Goal: Information Seeking & Learning: Understand process/instructions

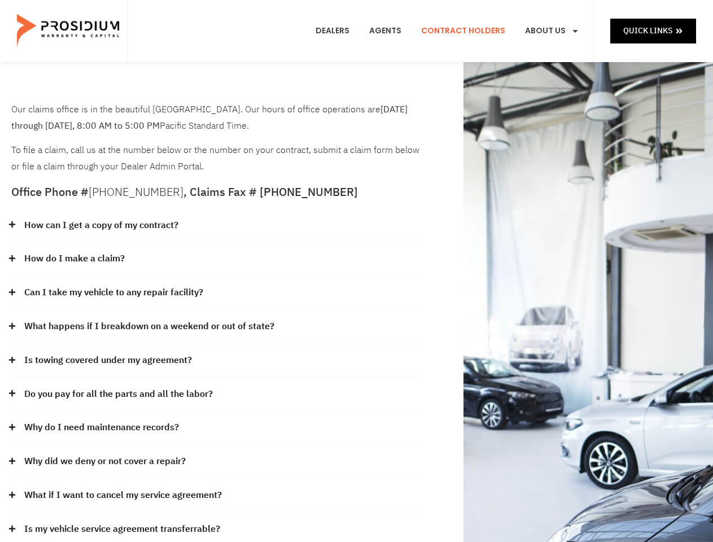
click at [356, 271] on div "How do I make a claim?" at bounding box center [216, 259] width 410 height 34
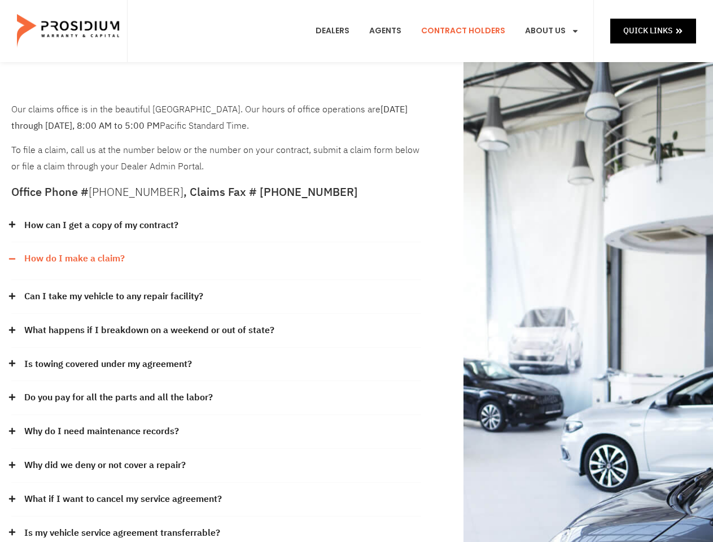
click at [216, 226] on div "How can I get a copy of my contract?" at bounding box center [216, 226] width 410 height 34
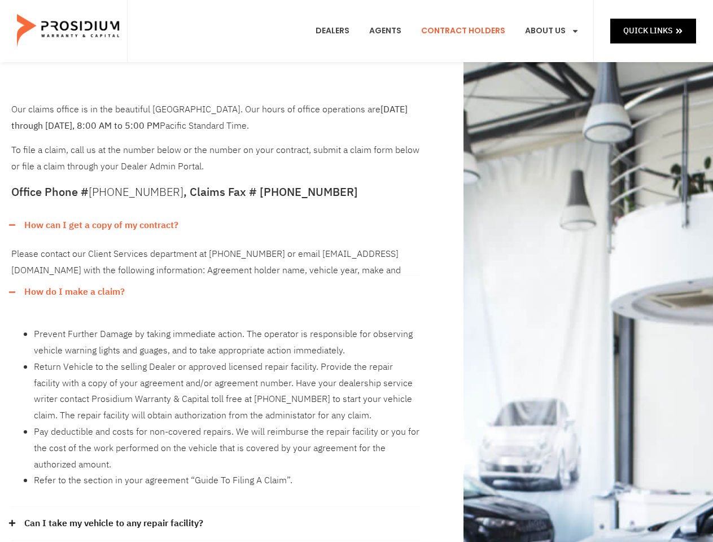
click at [100, 225] on link "How can I get a copy of my contract?" at bounding box center [101, 225] width 154 height 16
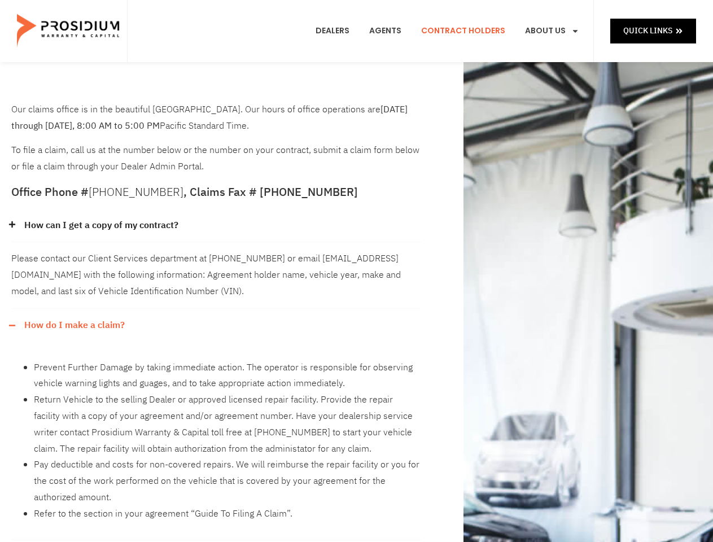
click at [216, 259] on div "Please contact our Client Services department at [PHONE_NUMBER] or email [EMAIL…" at bounding box center [216, 275] width 410 height 66
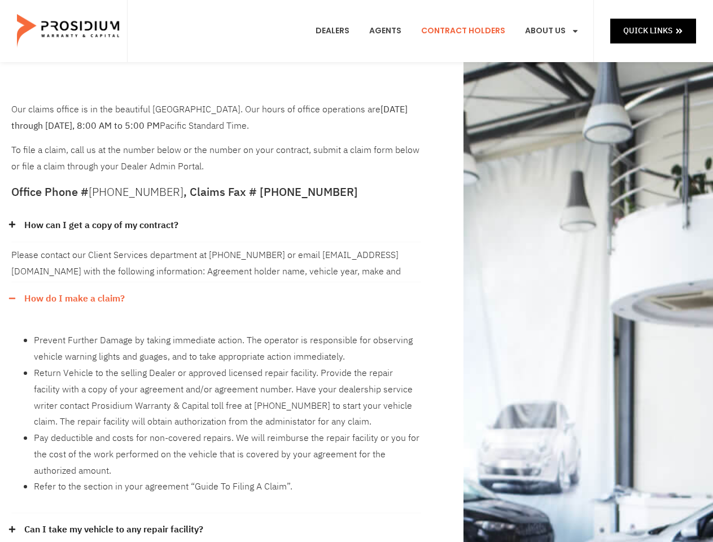
click at [74, 291] on link "How do I make a claim?" at bounding box center [74, 299] width 100 height 16
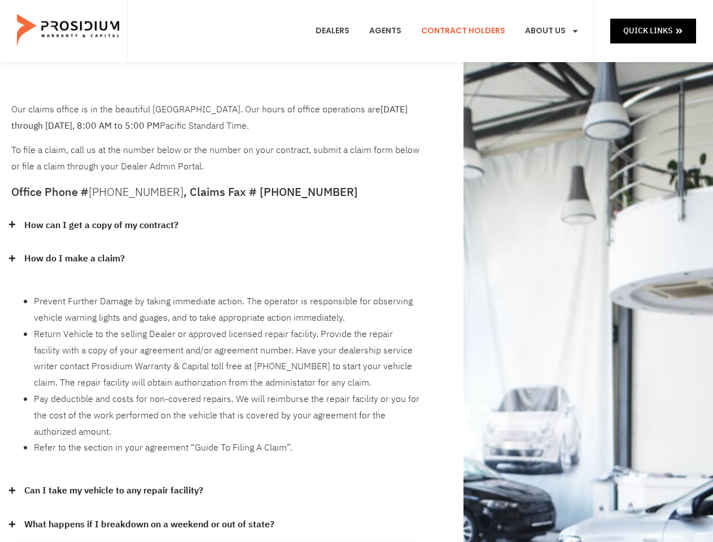
click at [216, 294] on li "Prevent Further Damage by taking immediate action. The operator is responsible …" at bounding box center [227, 310] width 387 height 33
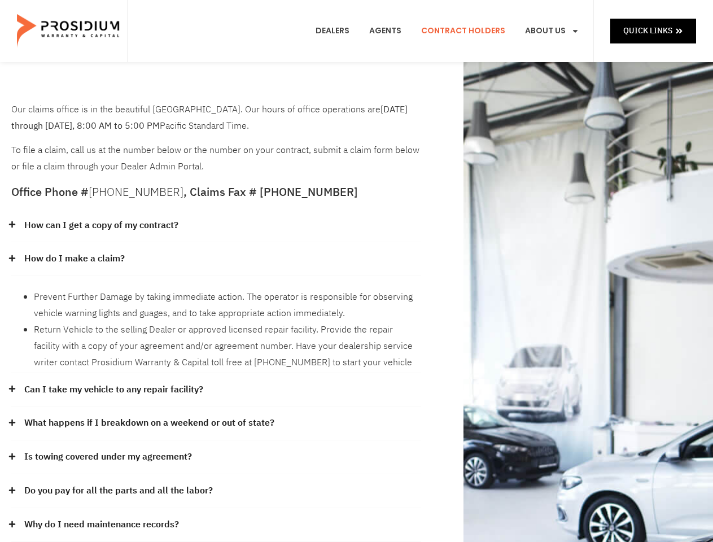
click at [114, 382] on link "Can I take my vehicle to any repair facility?" at bounding box center [113, 390] width 179 height 16
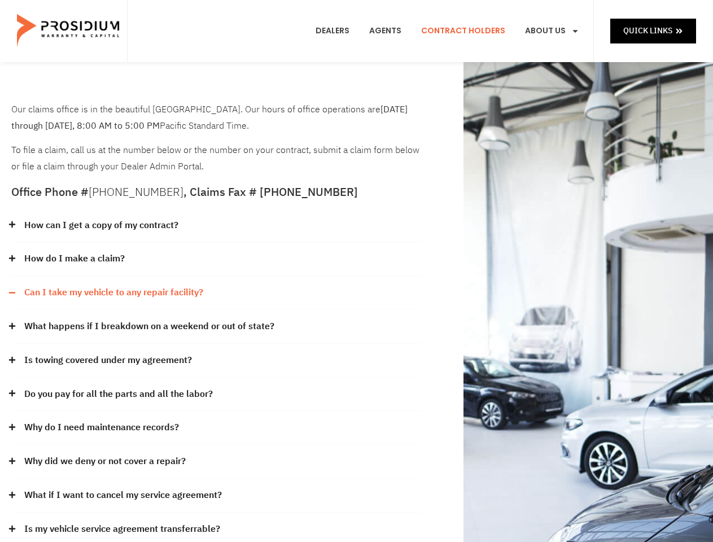
click at [216, 310] on div "Yes you can take your vehicle to any licensed repair facility of your choice to…" at bounding box center [216, 309] width 410 height 1
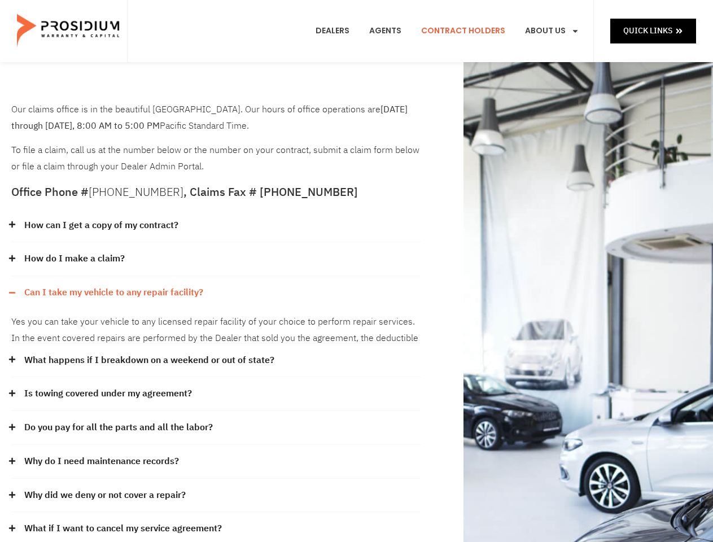
click at [148, 326] on div "Yes you can take your vehicle to any licensed repair facility of your choice to…" at bounding box center [216, 326] width 410 height 34
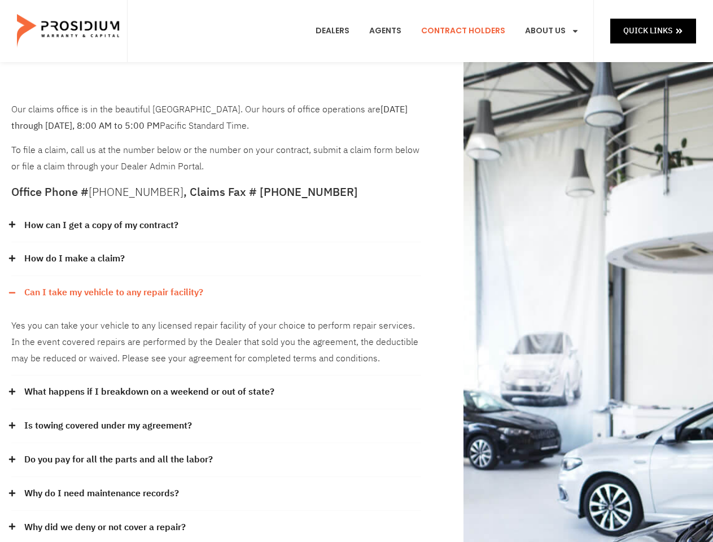
click at [216, 361] on div "Yes you can take your vehicle to any licensed repair facility of your choice to…" at bounding box center [216, 342] width 410 height 66
